Goal: Task Accomplishment & Management: Manage account settings

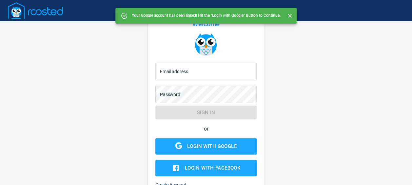
scroll to position [33, 0]
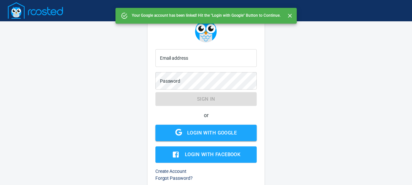
click at [220, 130] on div "Login with Google" at bounding box center [212, 133] width 50 height 9
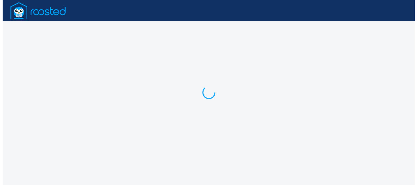
scroll to position [0, 0]
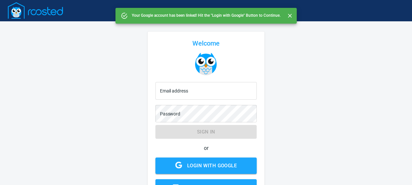
click at [225, 159] on button "Login with Google" at bounding box center [207, 165] width 102 height 16
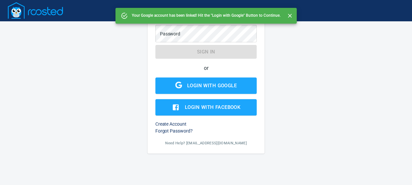
scroll to position [80, 0]
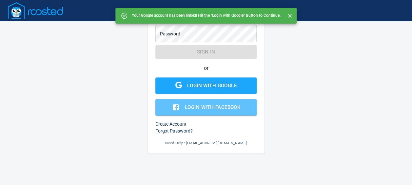
click at [225, 107] on div "Login with Facebook" at bounding box center [212, 107] width 55 height 9
